Goal: Task Accomplishment & Management: Manage account settings

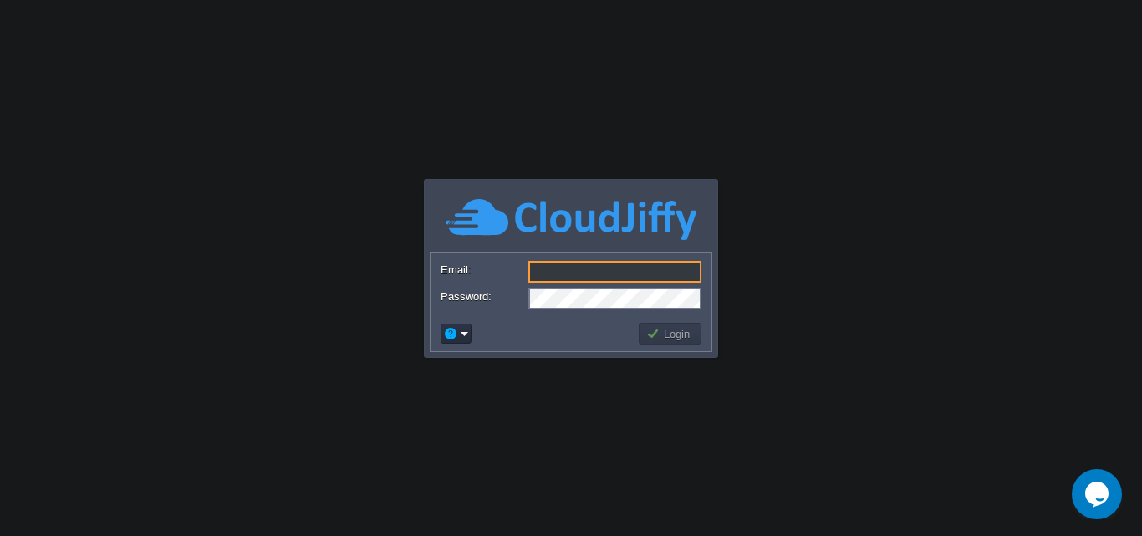
paste input "[EMAIL_ADDRESS][DOMAIN_NAME]"
type input "[EMAIL_ADDRESS][DOMAIN_NAME]"
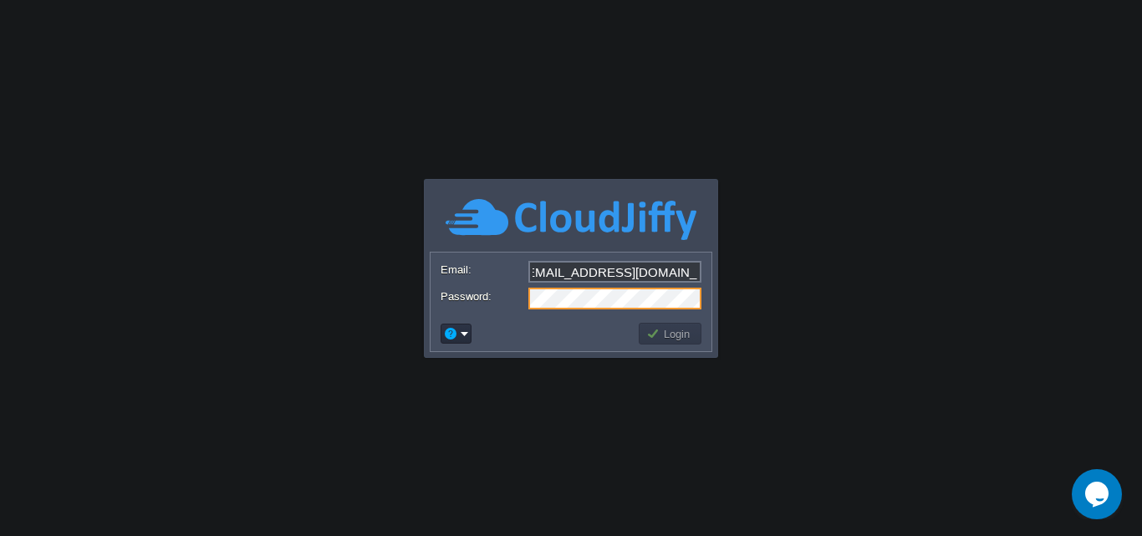
scroll to position [0, 0]
click at [676, 325] on td "Login" at bounding box center [670, 334] width 63 height 22
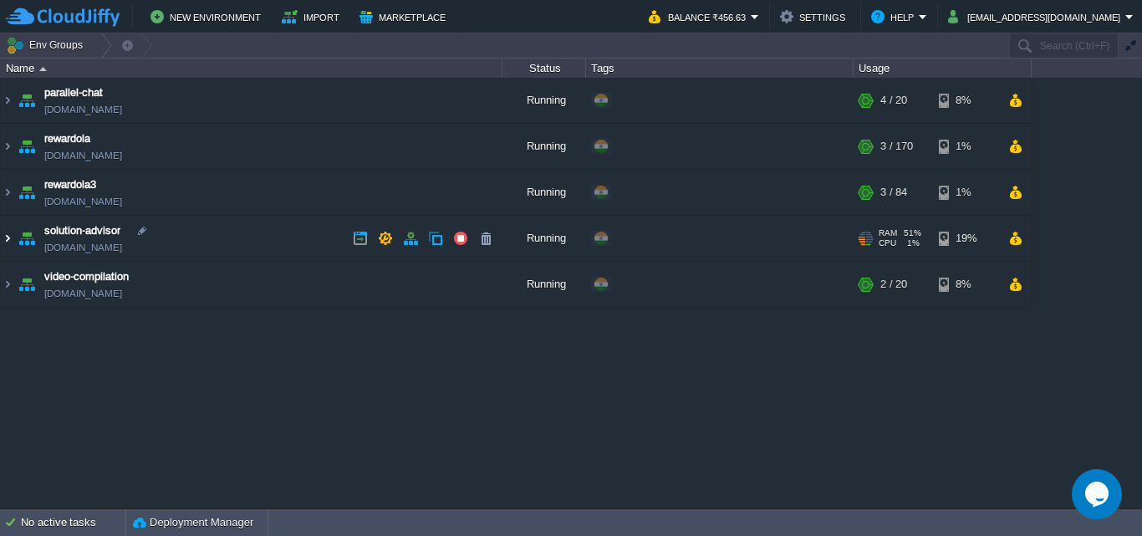
click at [10, 238] on img at bounding box center [7, 238] width 13 height 45
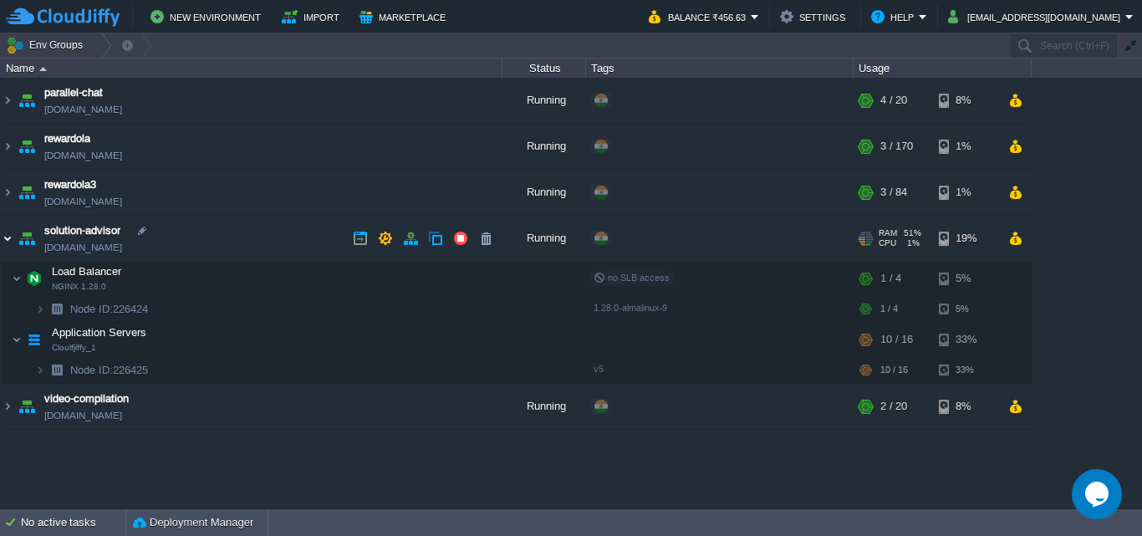
click at [12, 237] on img at bounding box center [7, 238] width 13 height 45
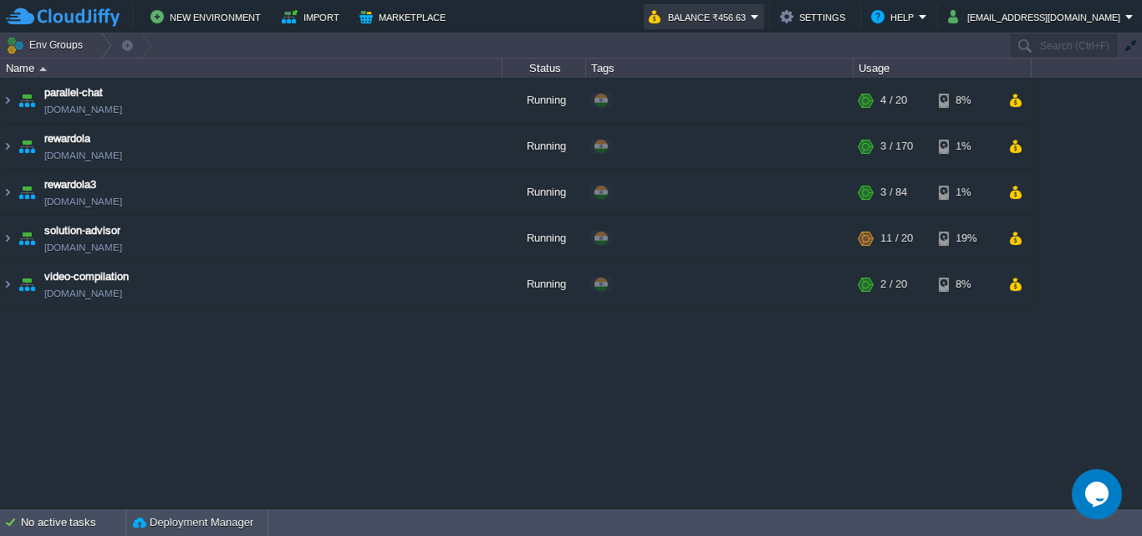
click at [728, 23] on button "Balance ₹456.63" at bounding box center [700, 17] width 102 height 20
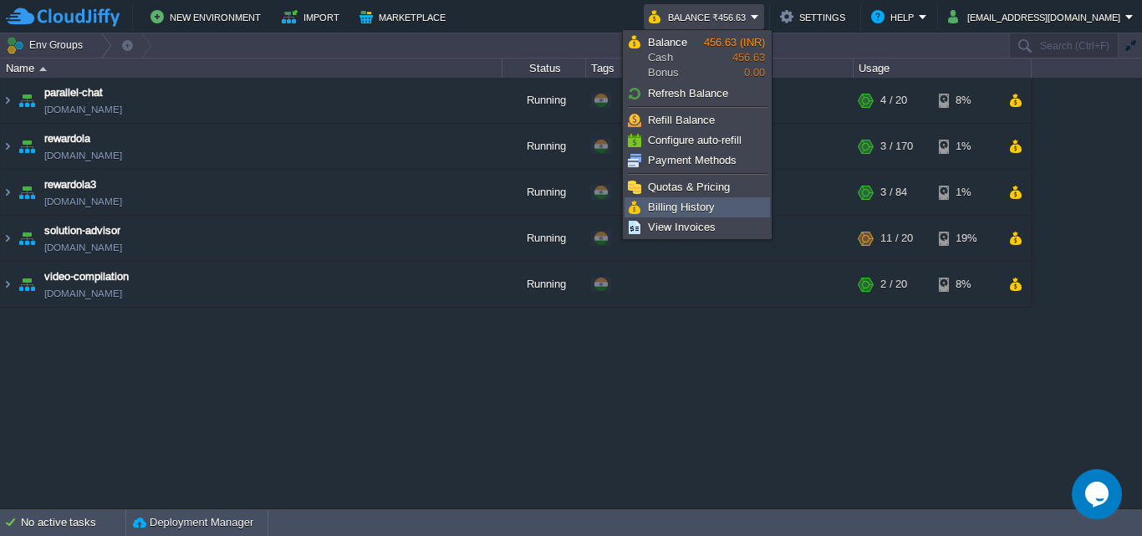
click at [701, 214] on link "Billing History" at bounding box center [697, 207] width 144 height 18
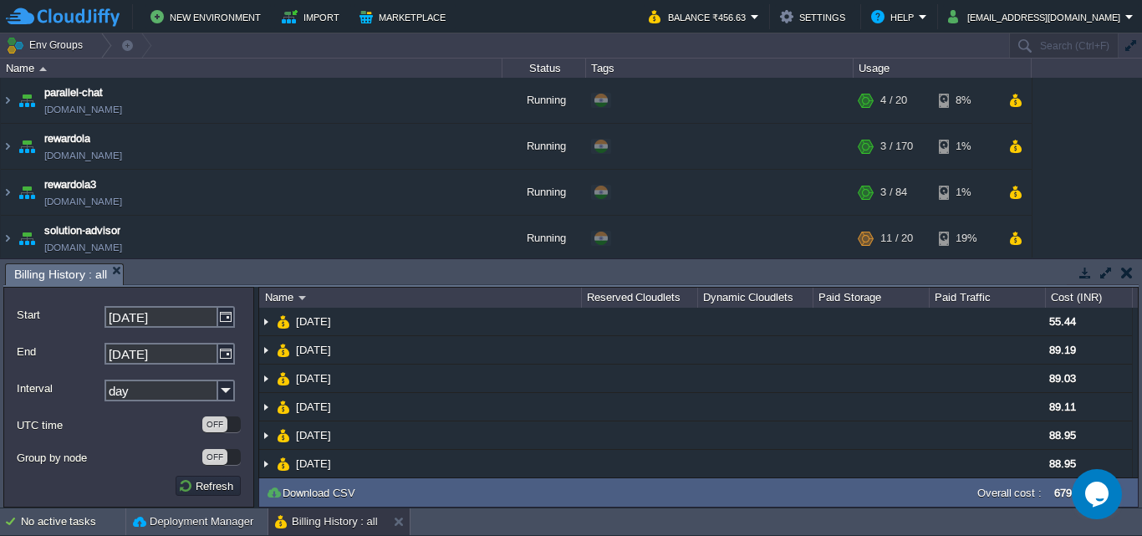
click at [1130, 278] on button "button" at bounding box center [1127, 272] width 12 height 15
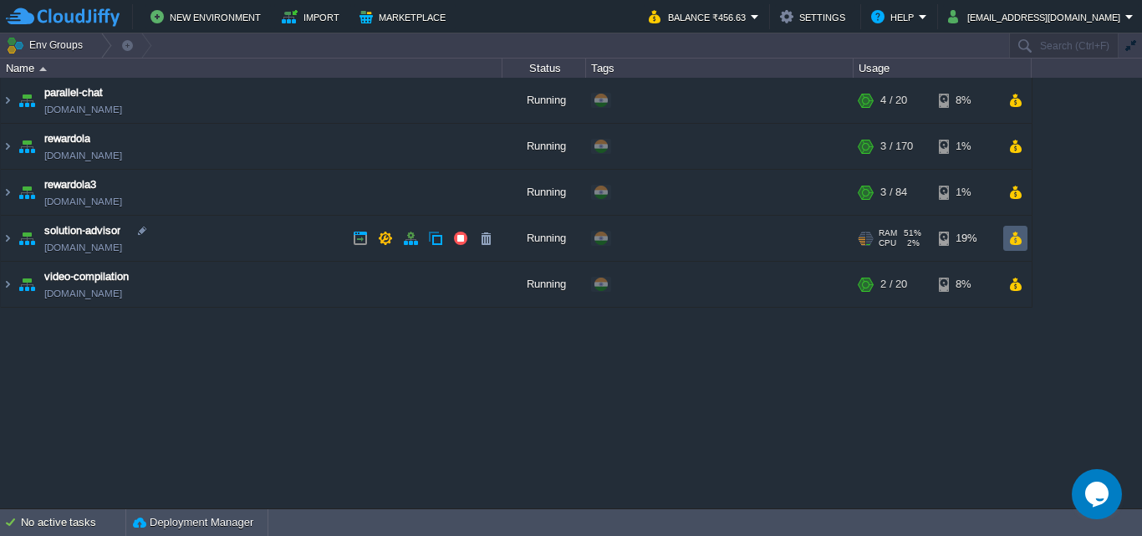
click at [1019, 244] on button "button" at bounding box center [1015, 238] width 14 height 15
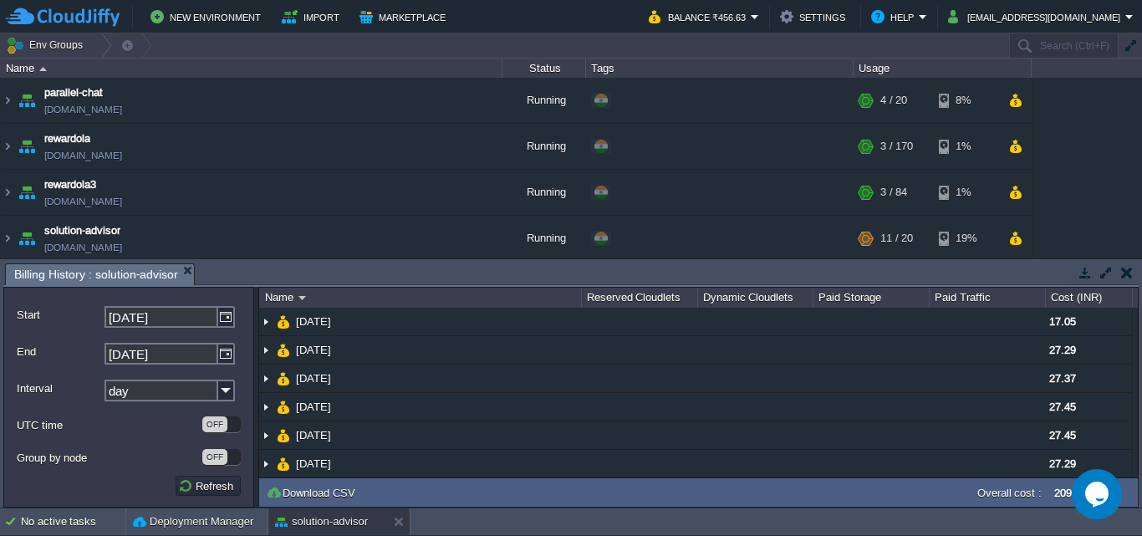
click at [1127, 276] on button "button" at bounding box center [1127, 272] width 12 height 15
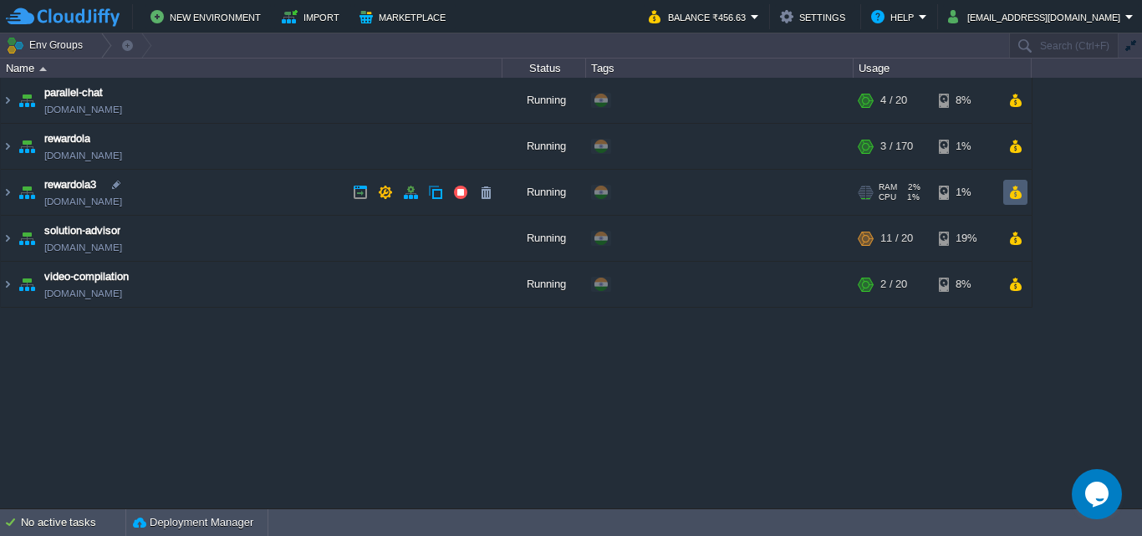
click at [1013, 195] on button "button" at bounding box center [1015, 192] width 14 height 15
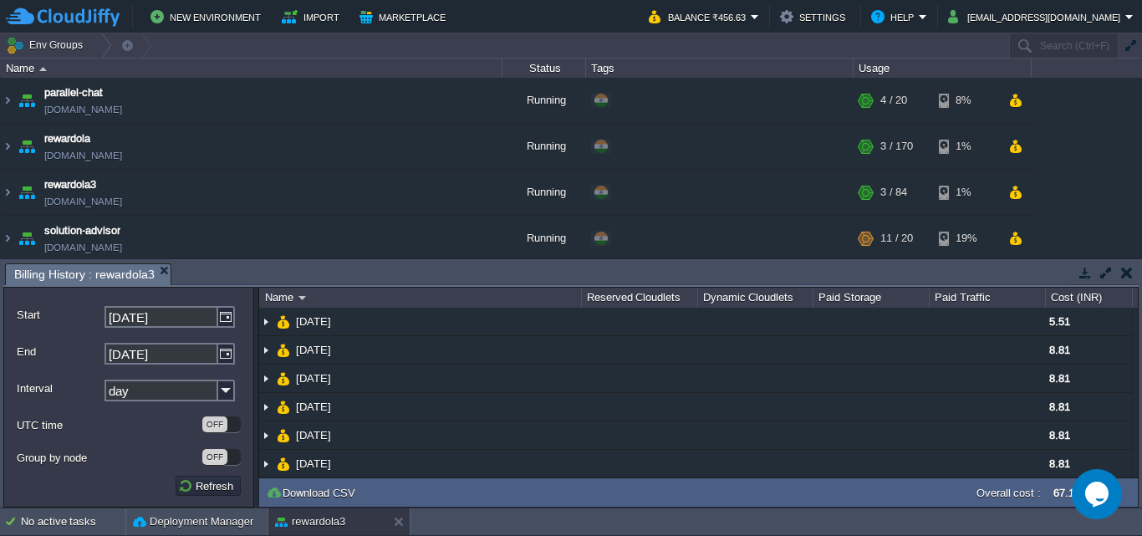
click at [1130, 272] on button "button" at bounding box center [1127, 272] width 12 height 15
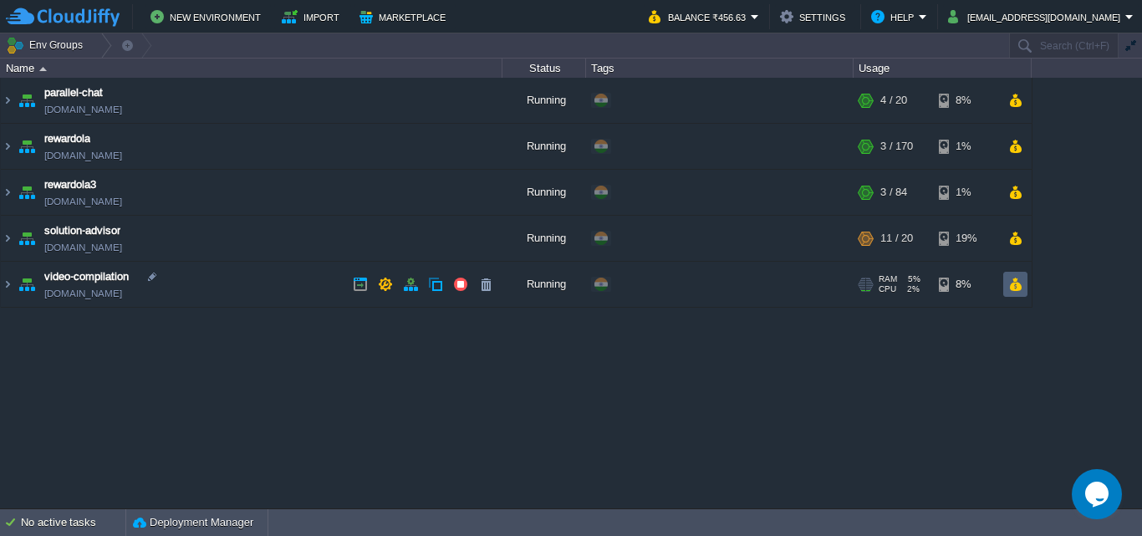
click at [1013, 286] on button "button" at bounding box center [1015, 284] width 14 height 15
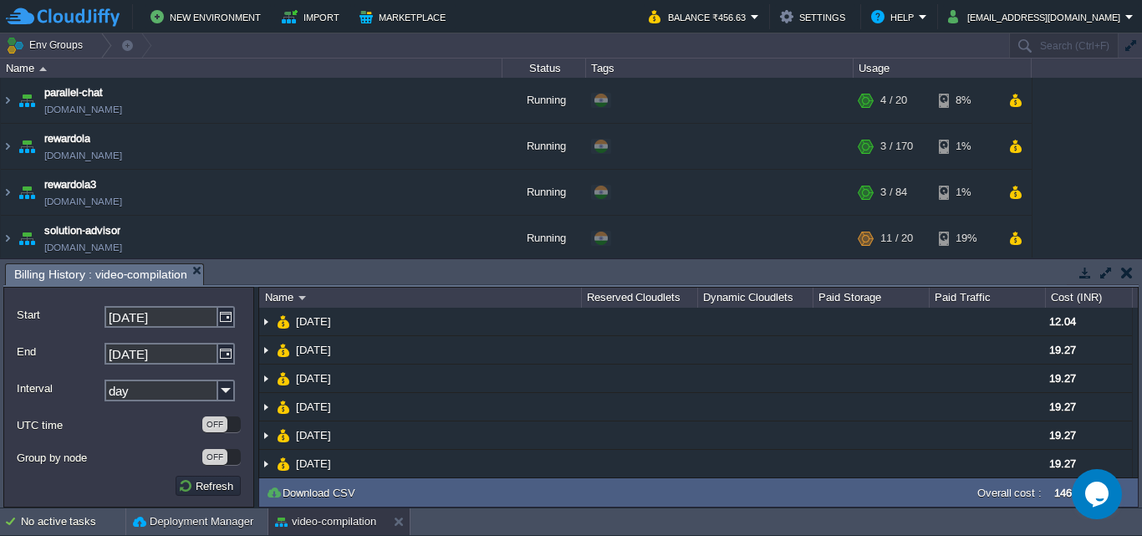
click at [1123, 268] on button "button" at bounding box center [1127, 272] width 12 height 15
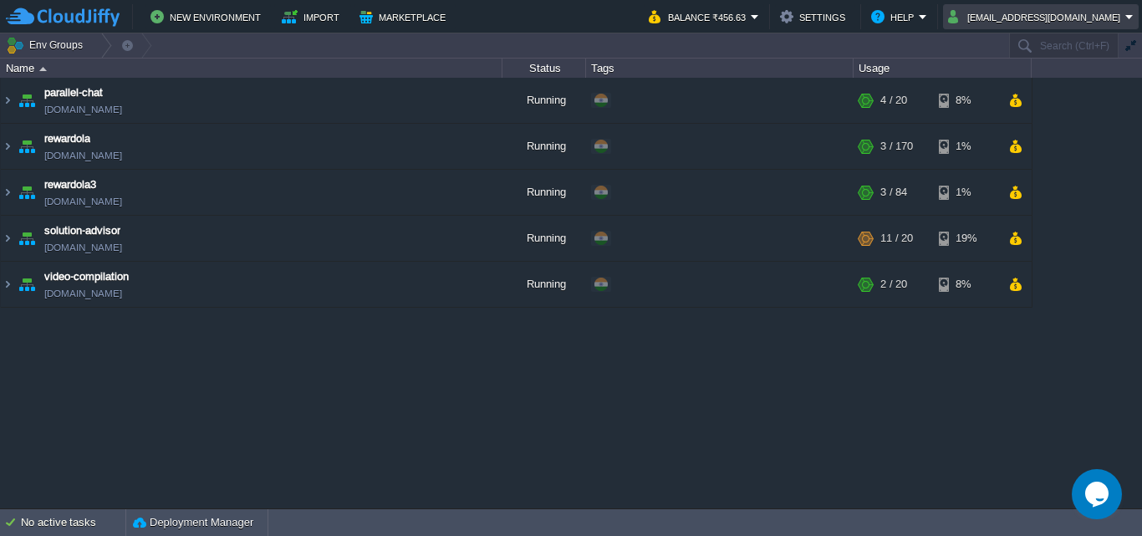
click at [990, 11] on button "[EMAIL_ADDRESS][DOMAIN_NAME]" at bounding box center [1036, 17] width 177 height 20
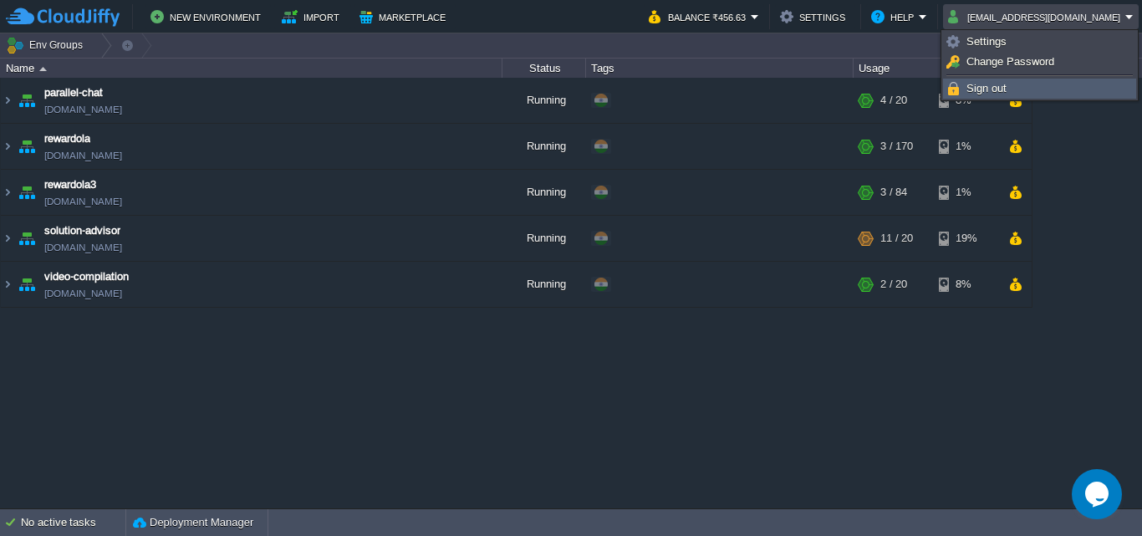
click at [1012, 88] on link "Sign out" at bounding box center [1039, 88] width 191 height 18
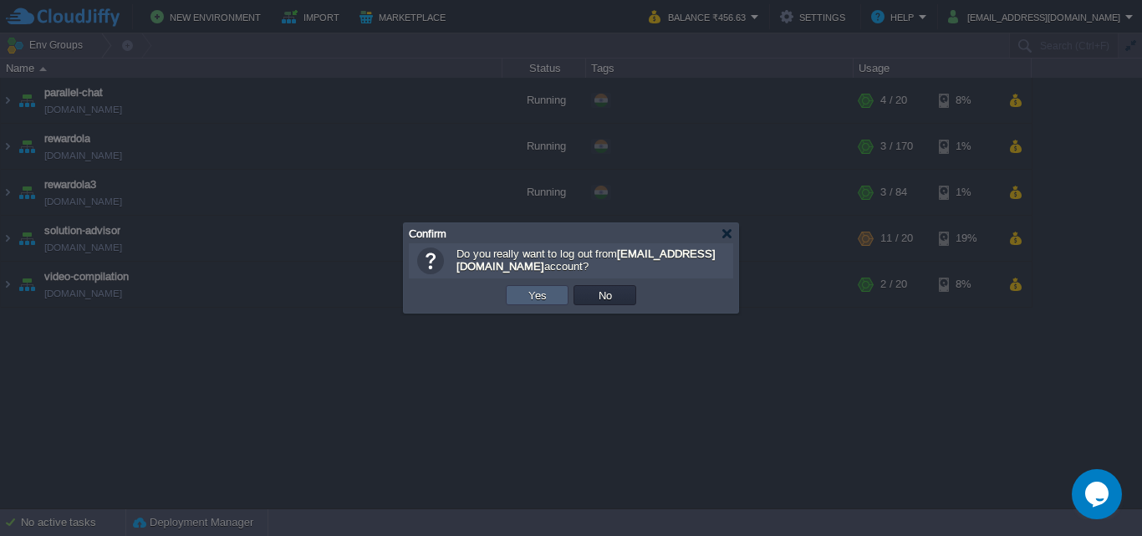
click at [549, 292] on button "Yes" at bounding box center [537, 295] width 28 height 15
